Goal: Use online tool/utility: Utilize a website feature to perform a specific function

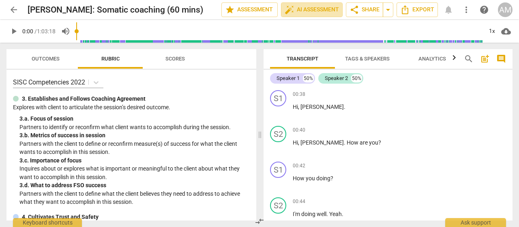
click at [319, 12] on span "auto_fix_high AI Assessment" at bounding box center [312, 10] width 54 height 10
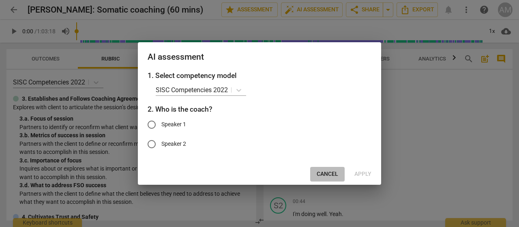
click at [335, 174] on span "Cancel" at bounding box center [328, 174] width 22 height 8
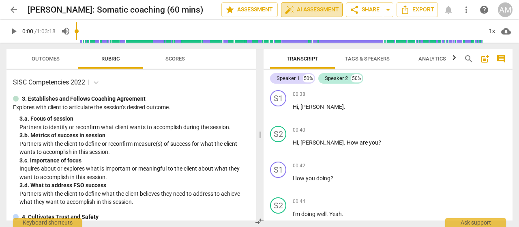
click at [308, 11] on span "auto_fix_high AI Assessment" at bounding box center [312, 10] width 54 height 10
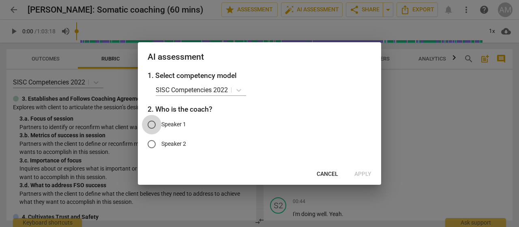
click at [151, 123] on input "Speaker 1" at bounding box center [151, 124] width 19 height 19
radio input "true"
click at [364, 176] on span "Apply" at bounding box center [363, 174] width 17 height 8
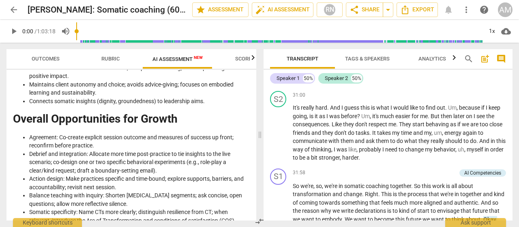
scroll to position [1830, 0]
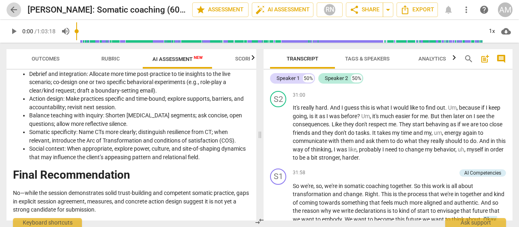
click at [13, 10] on span "arrow_back" at bounding box center [14, 10] width 10 height 10
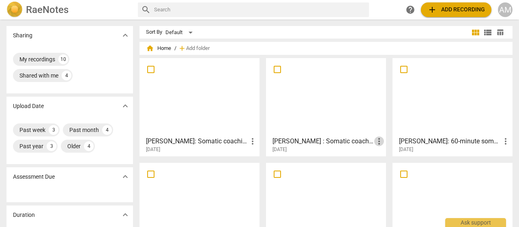
click at [378, 142] on span "more_vert" at bounding box center [379, 141] width 10 height 10
click at [339, 152] on div at bounding box center [259, 113] width 519 height 227
click at [181, 143] on h3 "[PERSON_NAME]: Somatic coaching (60 mins)" at bounding box center [197, 141] width 102 height 10
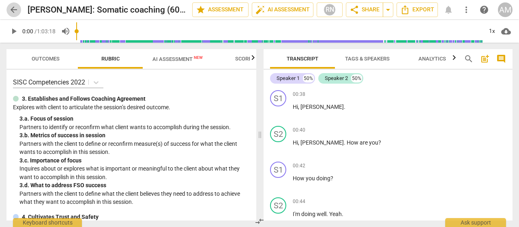
click at [13, 12] on span "arrow_back" at bounding box center [14, 10] width 10 height 10
